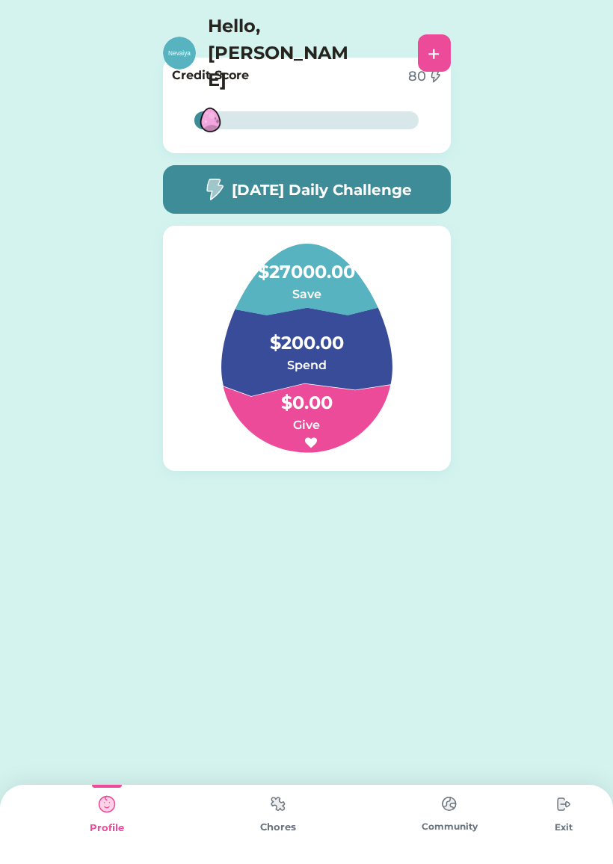
click at [419, 182] on div "[DATE] Daily Challenge" at bounding box center [307, 189] width 288 height 49
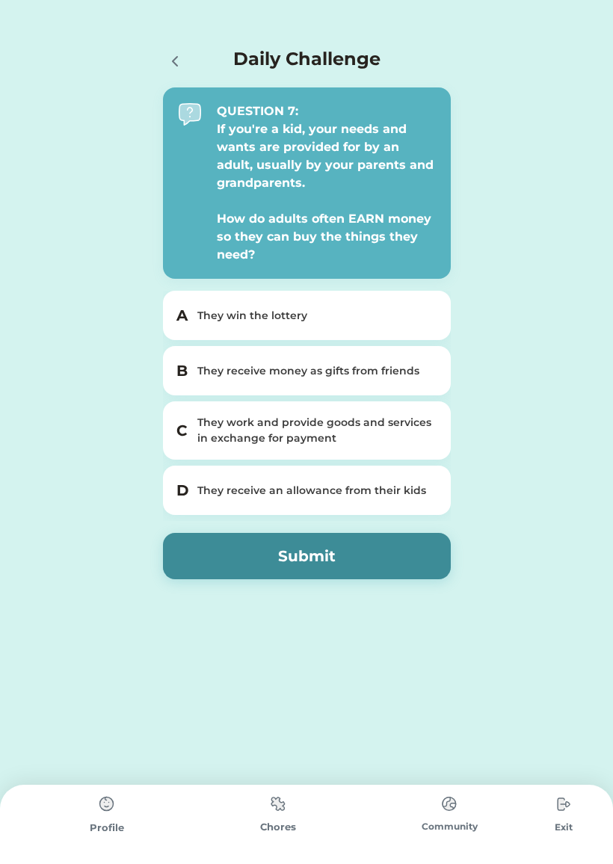
click at [198, 425] on div "They work and provide goods and services in exchange for payment" at bounding box center [315, 430] width 237 height 31
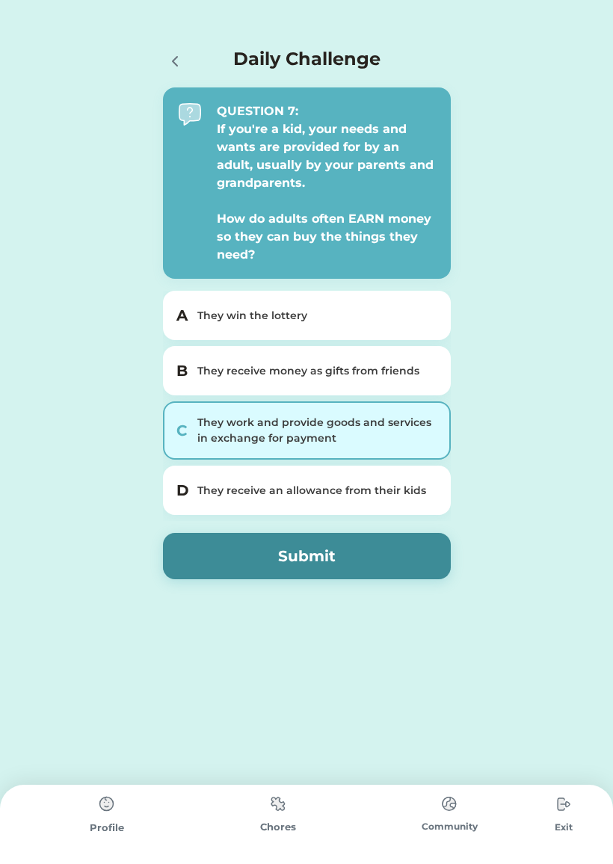
click at [212, 551] on button "Submit" at bounding box center [307, 556] width 288 height 46
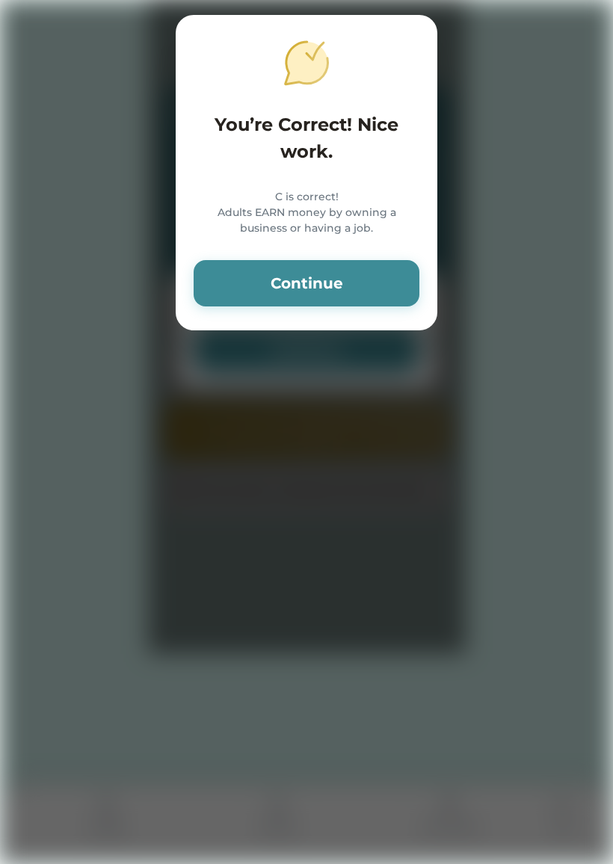
click at [384, 307] on button "Continue" at bounding box center [307, 283] width 226 height 46
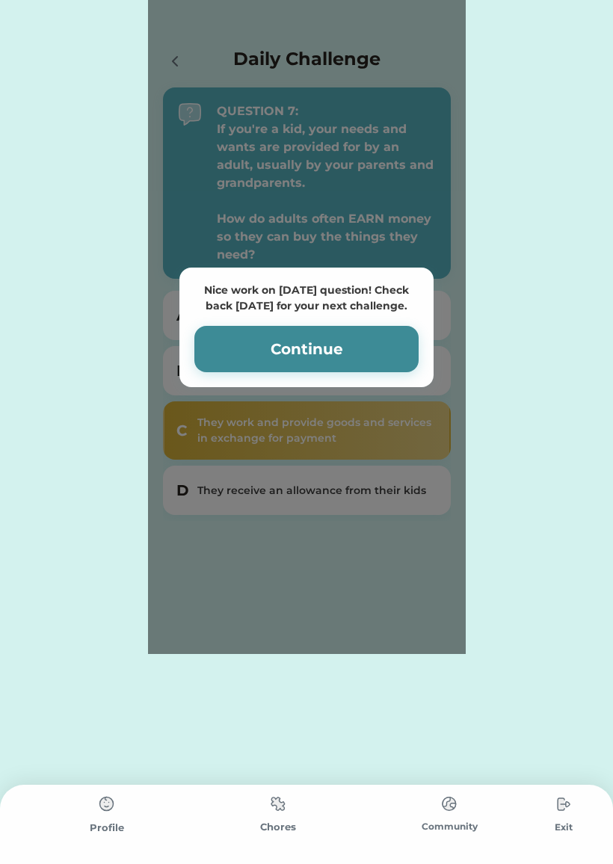
click at [372, 336] on button "Continue" at bounding box center [306, 349] width 224 height 46
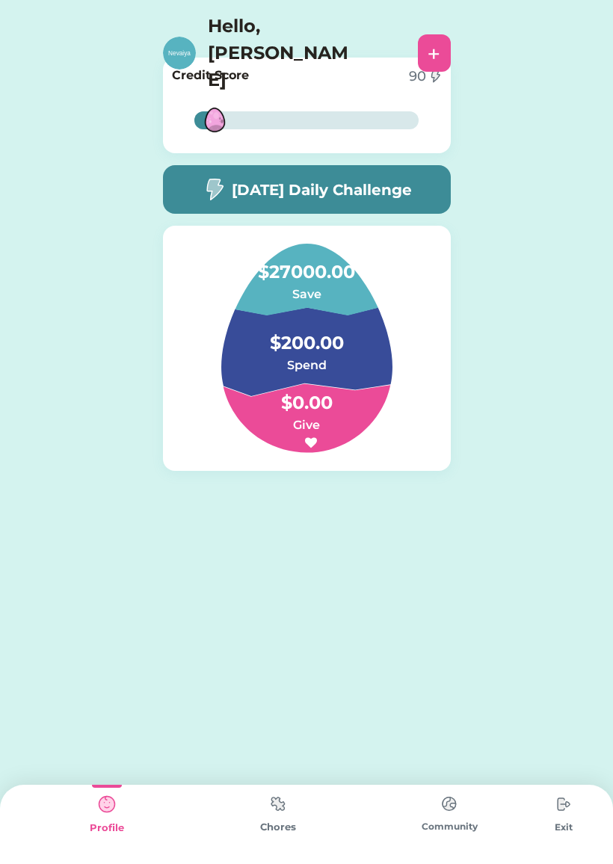
click at [284, 855] on div "Chores" at bounding box center [277, 824] width 171 height 79
